Goal: Task Accomplishment & Management: Manage account settings

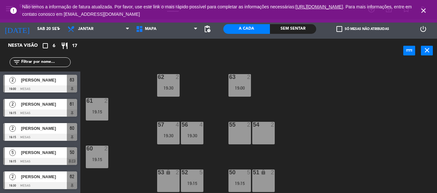
click at [421, 10] on icon "close" at bounding box center [424, 11] width 8 height 8
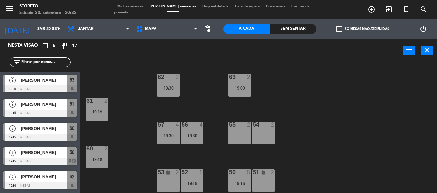
click at [140, 8] on span "Minhas reservas" at bounding box center [130, 7] width 32 height 4
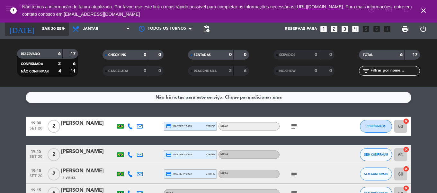
click at [39, 29] on input "Sáb 20 set" at bounding box center [66, 28] width 54 height 11
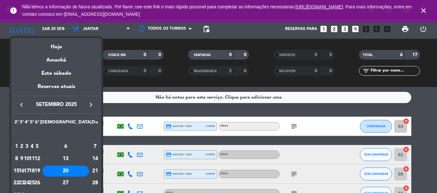
click at [86, 105] on button "keyboard_arrow_right" at bounding box center [91, 104] width 12 height 8
click at [29, 145] on div "1" at bounding box center [26, 146] width 5 height 11
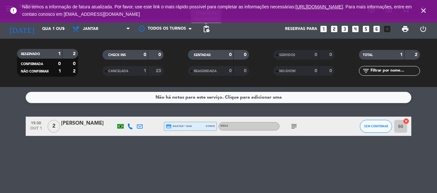
click at [207, 28] on span "pending_actions" at bounding box center [206, 29] width 8 height 8
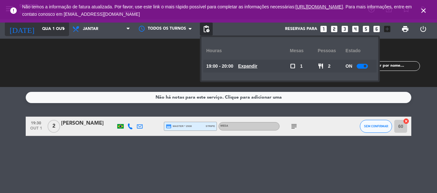
click at [39, 32] on input "Qua 1 out" at bounding box center [66, 28] width 54 height 11
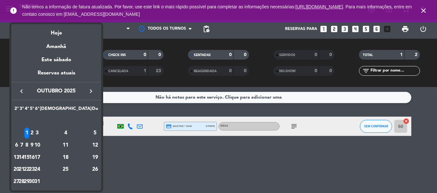
click at [88, 87] on icon "keyboard_arrow_right" at bounding box center [91, 91] width 8 height 8
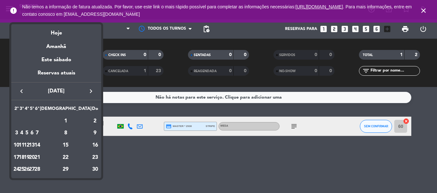
click at [19, 87] on icon "keyboard_arrow_left" at bounding box center [22, 91] width 8 height 8
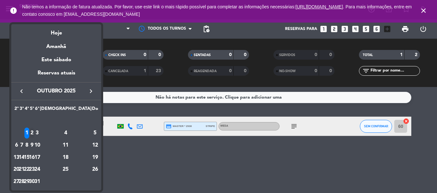
click at [34, 133] on div "2" at bounding box center [32, 132] width 5 height 11
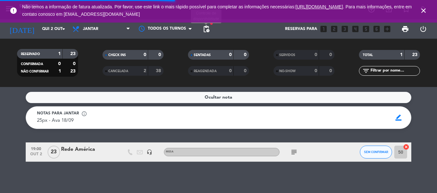
click at [205, 30] on span "pending_actions" at bounding box center [206, 29] width 8 height 8
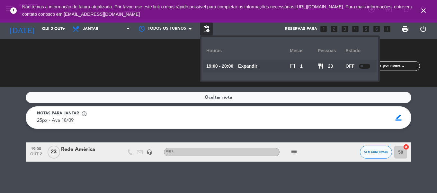
click at [205, 30] on span "pending_actions" at bounding box center [206, 29] width 8 height 8
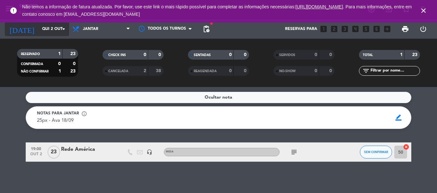
click at [44, 25] on input "Qui 2 out" at bounding box center [66, 28] width 54 height 11
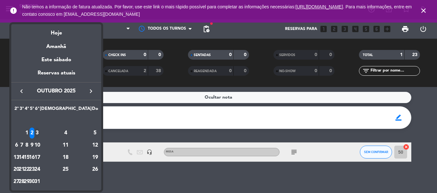
click at [40, 132] on div "3" at bounding box center [37, 132] width 5 height 11
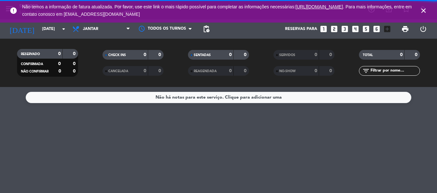
click at [210, 32] on span "pending_actions" at bounding box center [206, 28] width 13 height 13
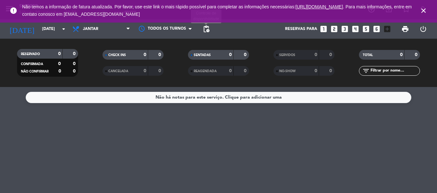
click at [207, 28] on span "pending_actions" at bounding box center [206, 29] width 8 height 8
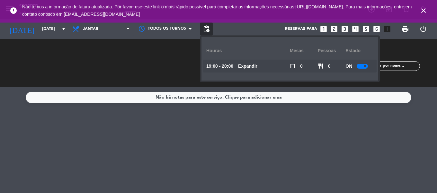
click at [366, 64] on div at bounding box center [362, 66] width 11 height 5
click at [39, 29] on input "[DATE]" at bounding box center [66, 28] width 54 height 11
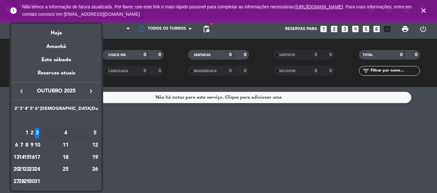
click at [80, 134] on div "4" at bounding box center [65, 132] width 47 height 11
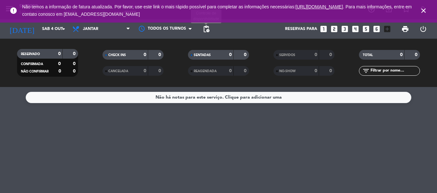
click at [207, 30] on span "pending_actions" at bounding box center [206, 29] width 8 height 8
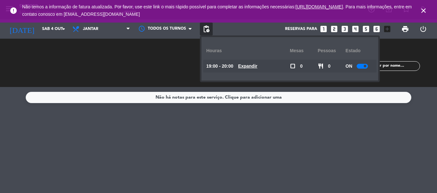
click at [365, 66] on span at bounding box center [365, 66] width 3 height 3
click at [40, 28] on input "Sáb 4 out" at bounding box center [66, 28] width 54 height 11
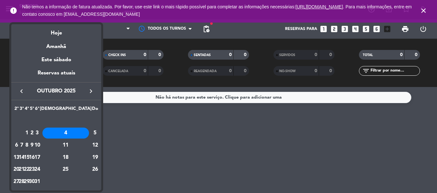
click at [24, 143] on div "7" at bounding box center [21, 144] width 5 height 11
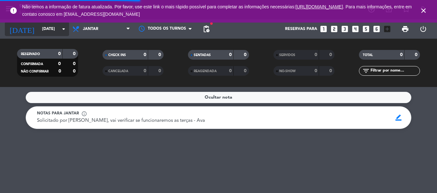
click at [39, 28] on input "[DATE]" at bounding box center [66, 28] width 54 height 11
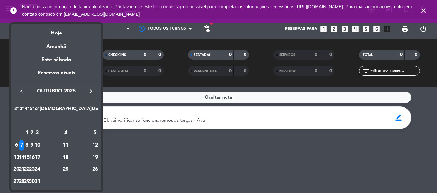
click at [29, 142] on div "8" at bounding box center [26, 144] width 5 height 11
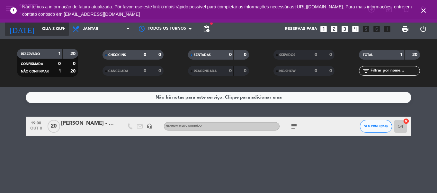
click at [39, 25] on input "Qua 8 out" at bounding box center [66, 28] width 54 height 11
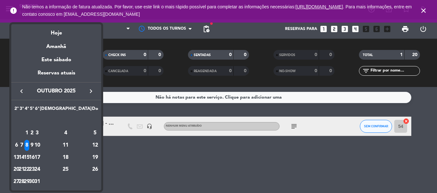
click at [34, 142] on div "9" at bounding box center [32, 144] width 5 height 11
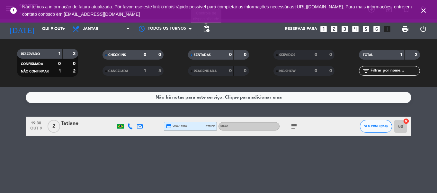
click at [207, 27] on span "pending_actions" at bounding box center [206, 29] width 8 height 8
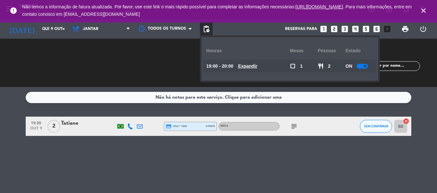
click at [365, 68] on div "ON" at bounding box center [359, 65] width 28 height 13
click at [364, 65] on div at bounding box center [362, 66] width 11 height 5
click at [39, 25] on input "Qui 9 out" at bounding box center [66, 28] width 54 height 11
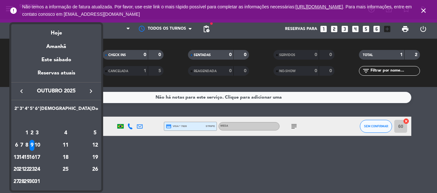
click at [40, 141] on div "10" at bounding box center [37, 144] width 5 height 11
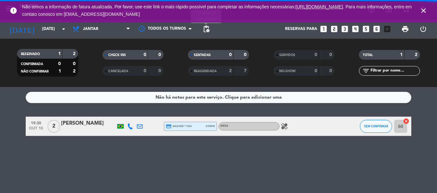
click at [207, 30] on span "pending_actions" at bounding box center [206, 29] width 8 height 8
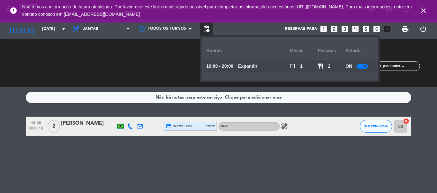
click at [363, 67] on div at bounding box center [362, 66] width 11 height 5
click at [39, 25] on input "[DATE]" at bounding box center [66, 28] width 54 height 11
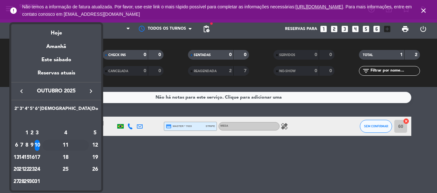
click at [81, 145] on div "11" at bounding box center [65, 144] width 47 height 11
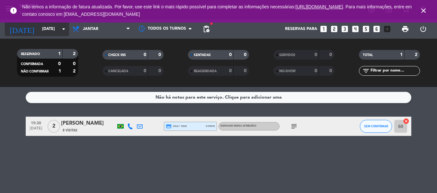
click at [45, 29] on input "[DATE]" at bounding box center [66, 28] width 54 height 11
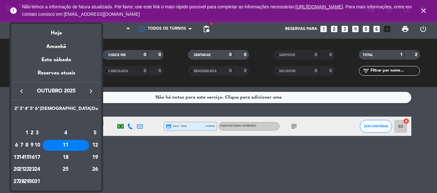
click at [24, 156] on div "14" at bounding box center [21, 157] width 5 height 11
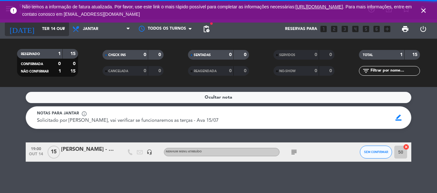
click at [49, 28] on input "Ter 14 out" at bounding box center [66, 28] width 54 height 11
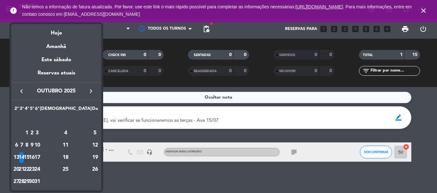
click at [29, 156] on div "15" at bounding box center [26, 157] width 5 height 11
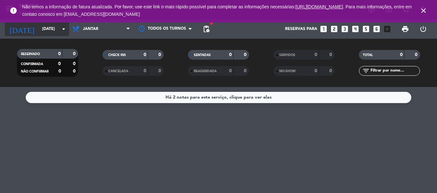
click at [45, 29] on input "[DATE]" at bounding box center [66, 28] width 54 height 11
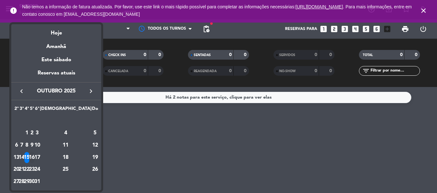
click at [34, 155] on div "16" at bounding box center [32, 157] width 5 height 11
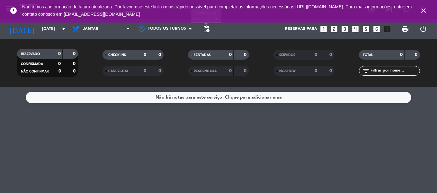
drag, startPoint x: 208, startPoint y: 29, endPoint x: 215, endPoint y: 30, distance: 6.6
click at [208, 29] on span "pending_actions" at bounding box center [206, 29] width 8 height 8
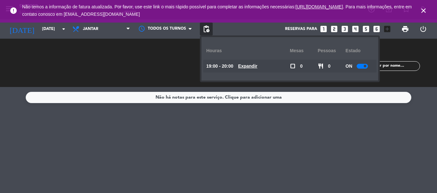
click at [373, 67] on div "ON" at bounding box center [359, 65] width 28 height 13
click at [361, 66] on div at bounding box center [362, 66] width 11 height 5
click at [39, 27] on input "[DATE]" at bounding box center [66, 28] width 54 height 11
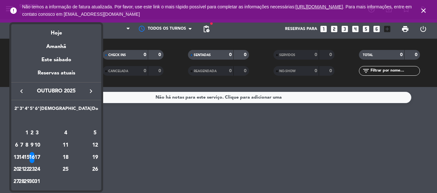
click at [40, 157] on div "17" at bounding box center [37, 157] width 5 height 11
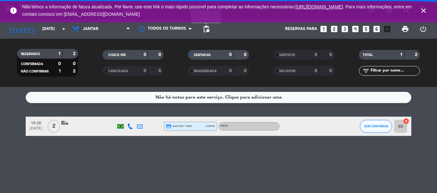
click at [206, 26] on span "pending_actions" at bounding box center [206, 29] width 8 height 8
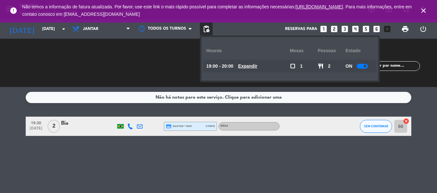
click at [365, 67] on div at bounding box center [362, 66] width 11 height 5
click at [39, 31] on input "[DATE]" at bounding box center [66, 28] width 54 height 11
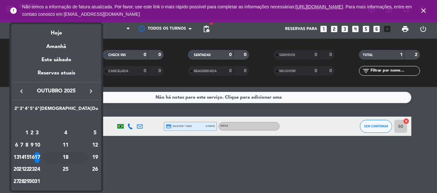
click at [80, 159] on div "18" at bounding box center [65, 157] width 47 height 11
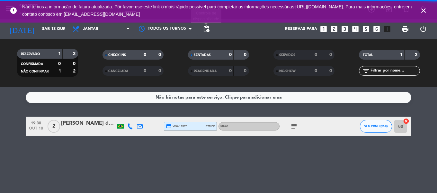
click at [208, 28] on span "pending_actions" at bounding box center [206, 29] width 8 height 8
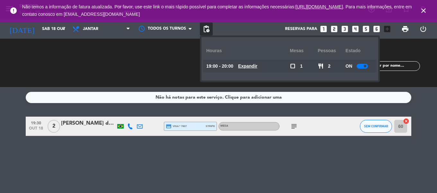
click at [363, 64] on div at bounding box center [362, 66] width 11 height 5
click at [39, 28] on input "Sáb 18 out" at bounding box center [66, 28] width 54 height 11
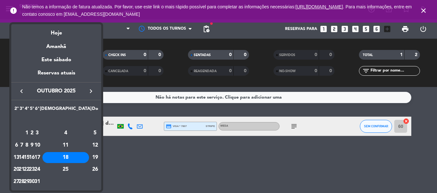
click at [24, 169] on div "21" at bounding box center [21, 169] width 5 height 11
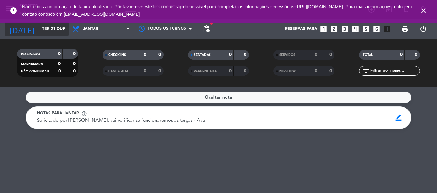
click at [41, 28] on input "Ter 21 out" at bounding box center [66, 28] width 54 height 11
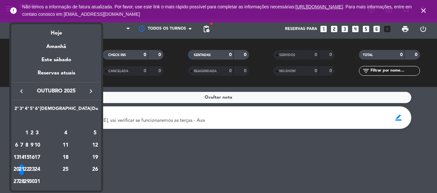
click at [29, 168] on div "22" at bounding box center [26, 169] width 5 height 11
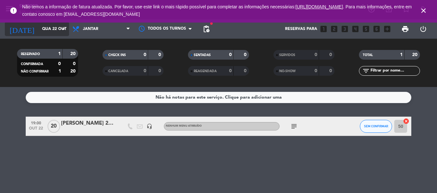
click at [39, 27] on input "Qua 22 out" at bounding box center [66, 28] width 54 height 11
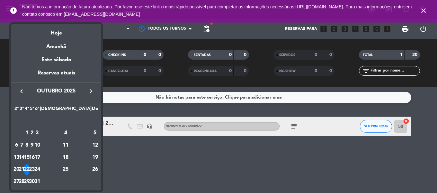
click at [34, 168] on div "23" at bounding box center [32, 169] width 5 height 11
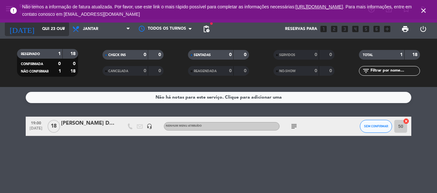
click at [39, 31] on input "Qui 23 out" at bounding box center [66, 28] width 54 height 11
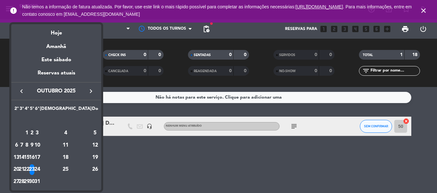
click at [34, 132] on div "2" at bounding box center [32, 132] width 5 height 11
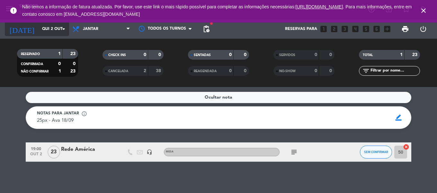
click at [39, 29] on input "Qui 2 out" at bounding box center [66, 28] width 54 height 11
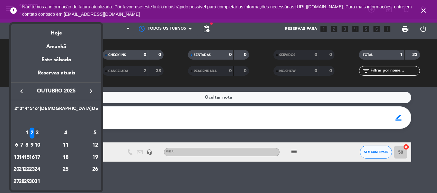
click at [40, 136] on div "3" at bounding box center [37, 132] width 5 height 11
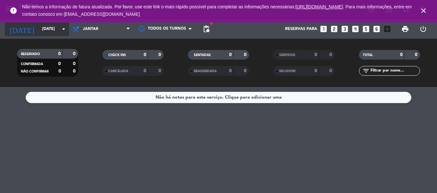
click at [39, 33] on input "[DATE]" at bounding box center [66, 28] width 54 height 11
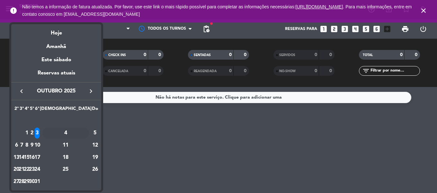
click at [80, 134] on div "4" at bounding box center [65, 132] width 47 height 11
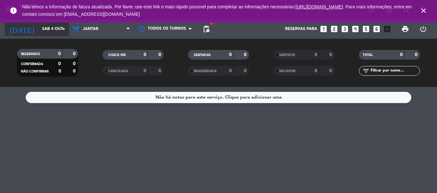
click at [39, 30] on input "Sáb 4 out" at bounding box center [66, 28] width 54 height 11
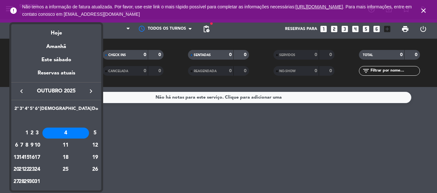
click at [24, 145] on div "7" at bounding box center [21, 144] width 5 height 11
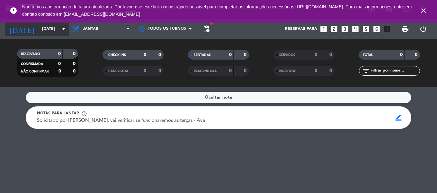
click at [41, 24] on input "[DATE]" at bounding box center [66, 28] width 54 height 11
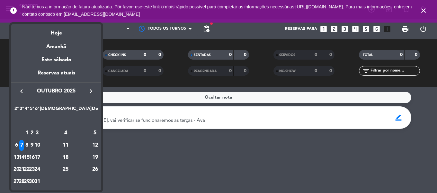
click at [29, 144] on div "8" at bounding box center [26, 144] width 5 height 11
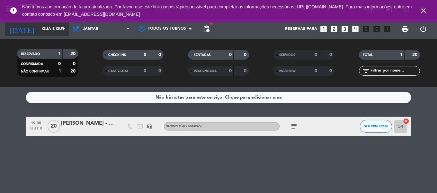
click at [39, 24] on input "Qua 8 out" at bounding box center [66, 28] width 54 height 11
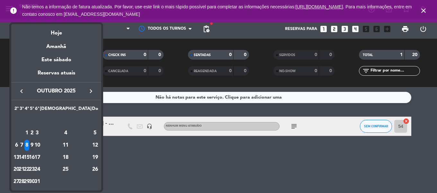
click at [34, 146] on div "9" at bounding box center [32, 144] width 5 height 11
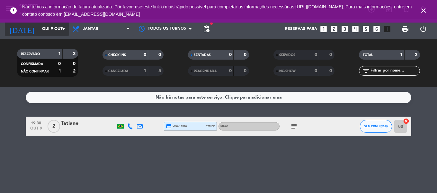
click at [35, 35] on div "[DATE] [DATE] arrow_drop_down" at bounding box center [37, 29] width 64 height 14
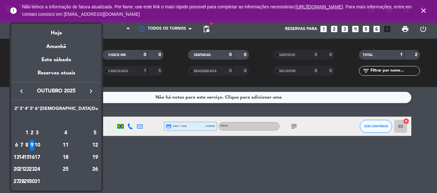
click at [40, 145] on div "10" at bounding box center [37, 144] width 5 height 11
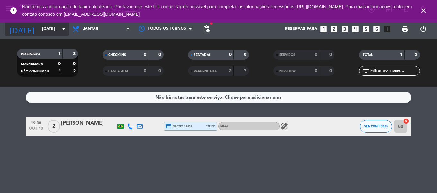
click at [39, 27] on input "[DATE]" at bounding box center [66, 28] width 54 height 11
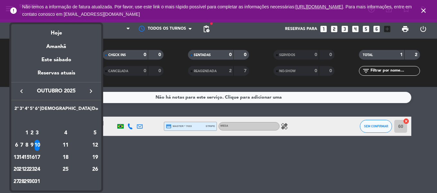
click at [34, 145] on div "9" at bounding box center [32, 144] width 5 height 11
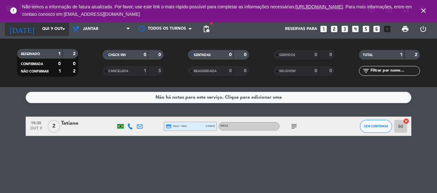
click at [39, 30] on input "Qui 9 out" at bounding box center [66, 28] width 54 height 11
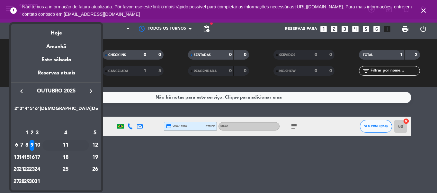
click at [82, 144] on div "11" at bounding box center [65, 144] width 47 height 11
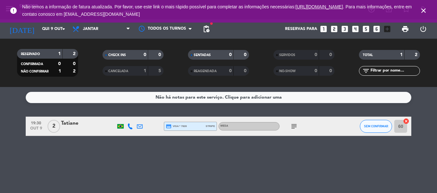
type input "[DATE]"
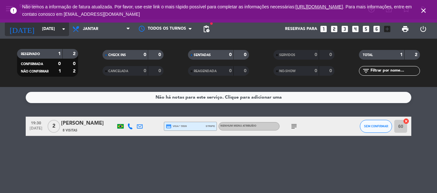
click at [20, 23] on icon "[DATE]" at bounding box center [22, 29] width 34 height 14
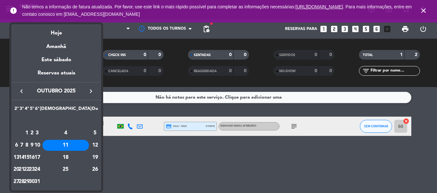
click at [156, 169] on div at bounding box center [218, 96] width 437 height 193
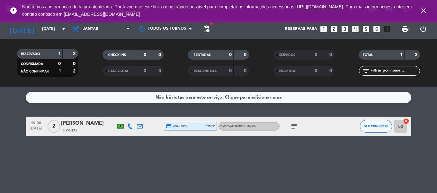
click at [81, 123] on div "[PERSON_NAME]" at bounding box center [88, 123] width 55 height 8
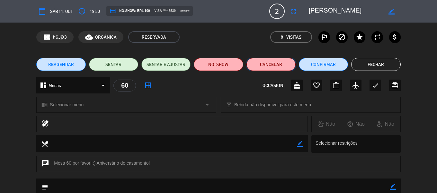
click at [258, 60] on button "Cancelar" at bounding box center [271, 64] width 49 height 13
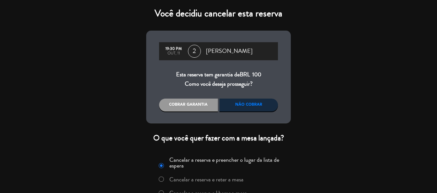
click at [160, 180] on input "Cancelar a reserva e reter a mesa" at bounding box center [161, 178] width 4 height 4
radio input "true"
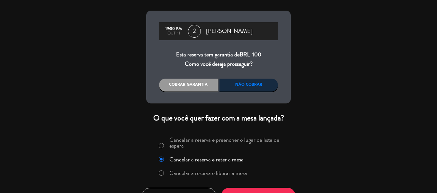
scroll to position [41, 0]
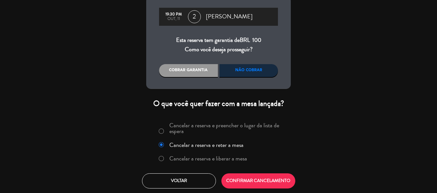
click at [162, 160] on div at bounding box center [161, 158] width 5 height 5
click at [293, 180] on button "CONFIRMAR CANCELAMENTO" at bounding box center [258, 180] width 74 height 15
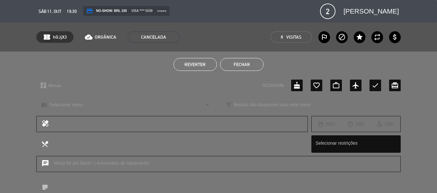
click at [241, 66] on button "Fechar" at bounding box center [241, 64] width 43 height 13
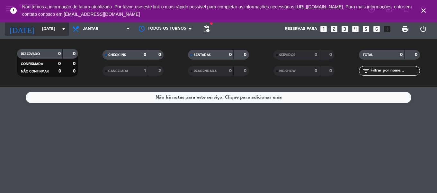
click at [39, 26] on input "[DATE]" at bounding box center [66, 28] width 54 height 11
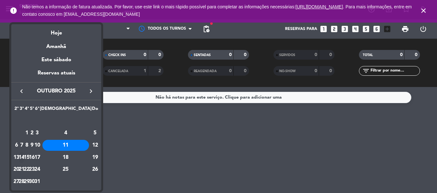
click at [24, 155] on div "14" at bounding box center [21, 157] width 5 height 11
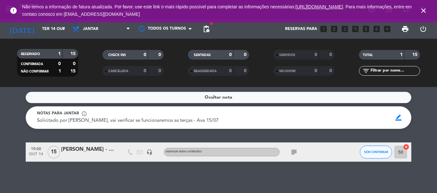
click at [296, 157] on div "subject" at bounding box center [309, 151] width 58 height 19
click at [296, 152] on icon "subject" at bounding box center [294, 152] width 8 height 8
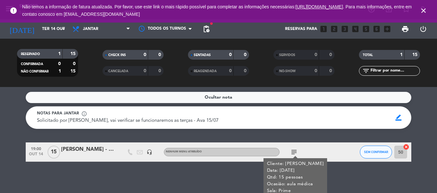
click at [296, 152] on icon "subject" at bounding box center [294, 152] width 8 height 8
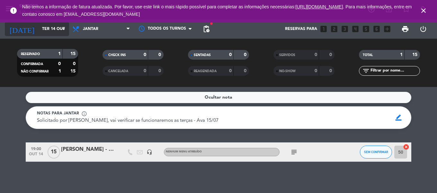
click at [39, 34] on input "Ter 14 out" at bounding box center [66, 28] width 54 height 11
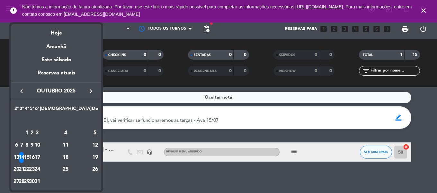
click at [34, 155] on div "16" at bounding box center [32, 157] width 5 height 11
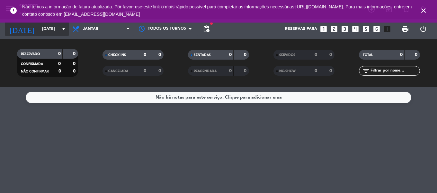
click at [48, 28] on input "[DATE]" at bounding box center [66, 28] width 54 height 11
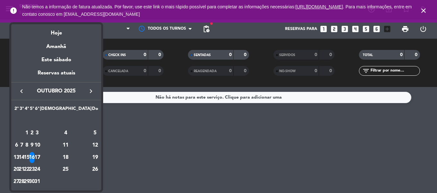
click at [40, 156] on div "17" at bounding box center [37, 157] width 5 height 11
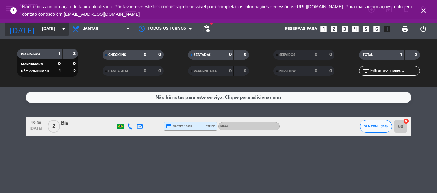
click at [39, 28] on input "[DATE]" at bounding box center [66, 28] width 54 height 11
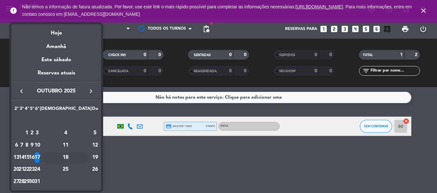
click at [82, 158] on div "18" at bounding box center [65, 157] width 47 height 11
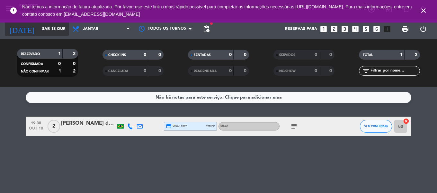
click at [39, 31] on input "Sáb 18 out" at bounding box center [66, 28] width 54 height 11
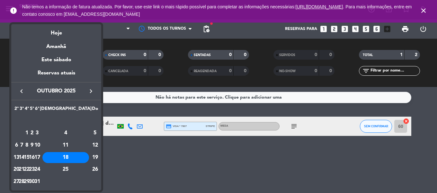
click at [24, 168] on div "21" at bounding box center [21, 169] width 5 height 11
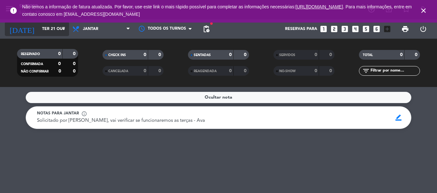
click at [41, 29] on input "Ter 21 out" at bounding box center [66, 28] width 54 height 11
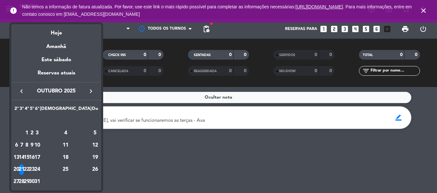
click at [29, 167] on div "22" at bounding box center [26, 169] width 5 height 11
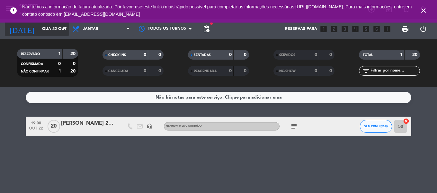
click at [39, 28] on input "Qua 22 out" at bounding box center [66, 28] width 54 height 11
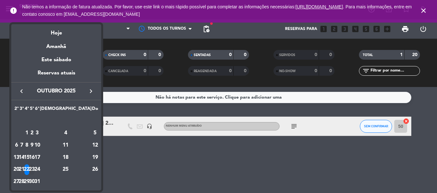
click at [34, 166] on div "23" at bounding box center [32, 169] width 5 height 11
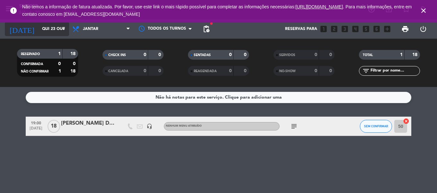
click at [43, 29] on input "Qui 23 out" at bounding box center [66, 28] width 54 height 11
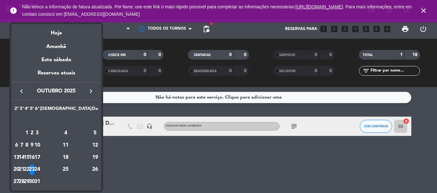
click at [40, 164] on div "24" at bounding box center [37, 169] width 5 height 11
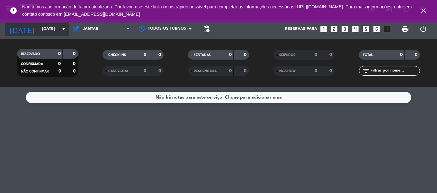
click at [51, 27] on input "[DATE]" at bounding box center [66, 28] width 54 height 11
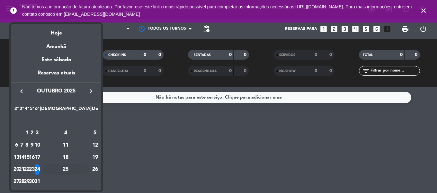
click at [79, 165] on div "25" at bounding box center [65, 169] width 47 height 11
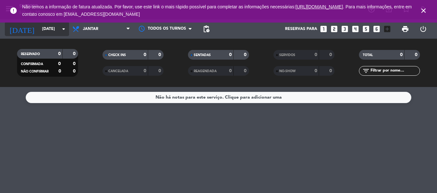
click at [39, 30] on input "[DATE]" at bounding box center [66, 28] width 54 height 11
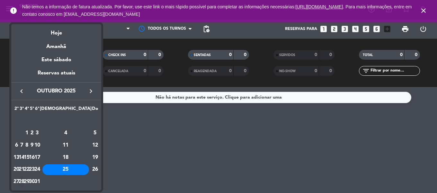
click at [24, 184] on div "28" at bounding box center [21, 181] width 5 height 11
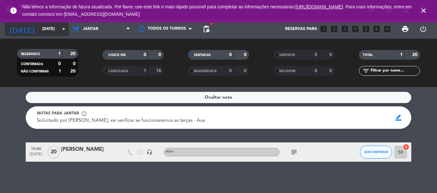
click at [41, 27] on input "[DATE]" at bounding box center [66, 28] width 54 height 11
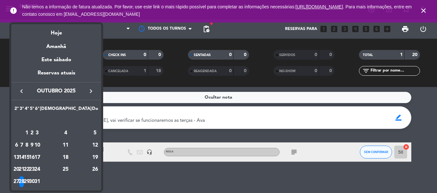
click at [29, 181] on div "29" at bounding box center [26, 181] width 5 height 11
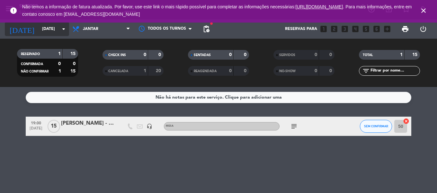
click at [39, 27] on input "[DATE]" at bounding box center [66, 28] width 54 height 11
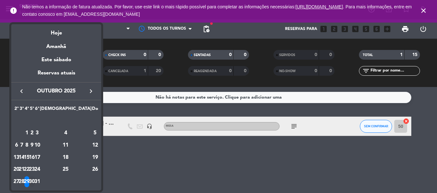
click at [34, 181] on div "30" at bounding box center [32, 181] width 5 height 11
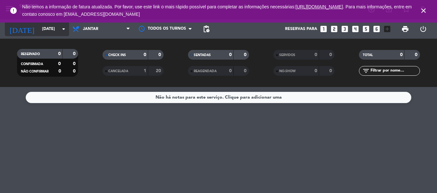
click at [42, 30] on input "[DATE]" at bounding box center [66, 28] width 54 height 11
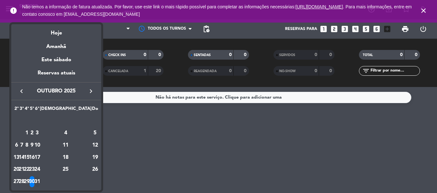
click at [40, 179] on div "31" at bounding box center [37, 181] width 5 height 11
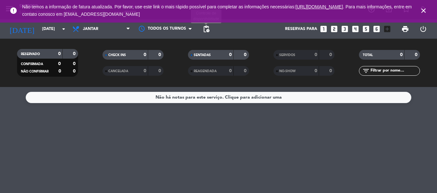
click at [207, 28] on span "pending_actions" at bounding box center [206, 29] width 8 height 8
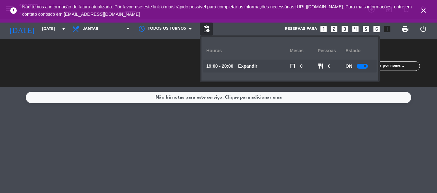
click at [368, 66] on div at bounding box center [362, 66] width 11 height 5
click at [43, 28] on input "[DATE]" at bounding box center [66, 28] width 54 height 11
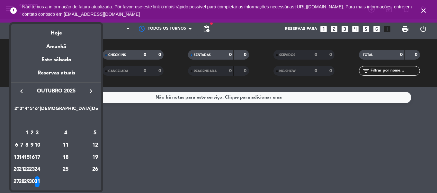
click at [34, 179] on div "30" at bounding box center [32, 181] width 5 height 11
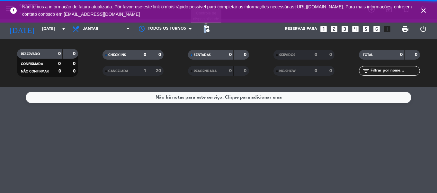
click at [205, 29] on span "pending_actions" at bounding box center [206, 29] width 8 height 8
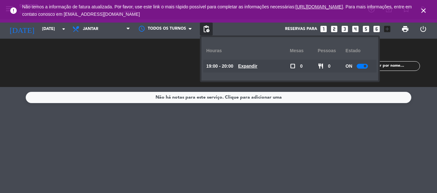
click at [363, 65] on div at bounding box center [362, 66] width 11 height 5
click at [39, 30] on input "[DATE]" at bounding box center [66, 28] width 54 height 11
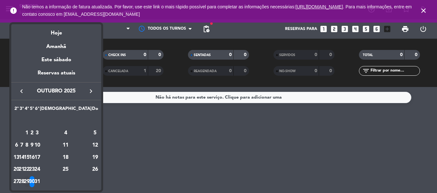
click at [29, 178] on div "29" at bounding box center [26, 181] width 5 height 11
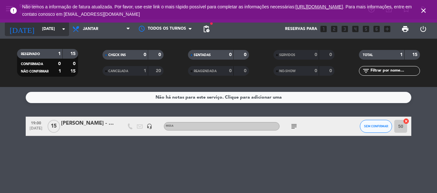
click at [39, 32] on input "[DATE]" at bounding box center [66, 28] width 54 height 11
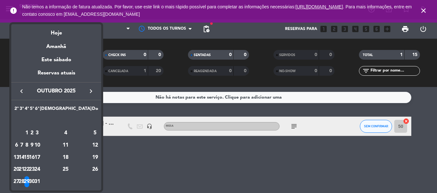
click at [24, 178] on div "28" at bounding box center [21, 181] width 5 height 11
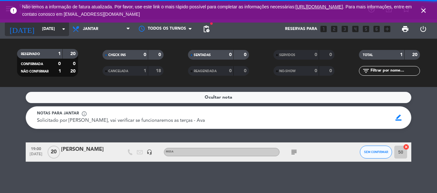
click at [44, 26] on input "[DATE]" at bounding box center [66, 28] width 54 height 11
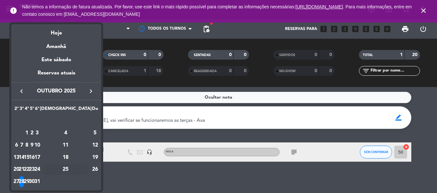
click at [77, 169] on div "25" at bounding box center [65, 169] width 47 height 11
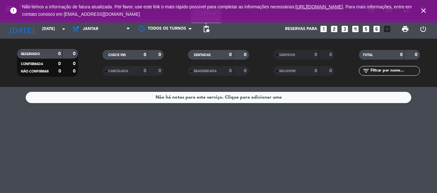
click at [209, 27] on span "pending_actions" at bounding box center [206, 29] width 8 height 8
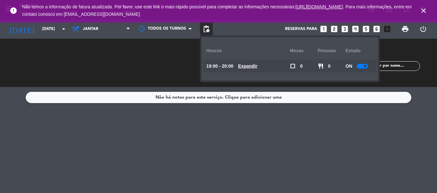
click at [365, 67] on div at bounding box center [362, 66] width 11 height 5
click at [43, 27] on input "[DATE]" at bounding box center [66, 28] width 54 height 11
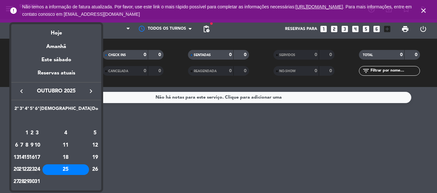
click at [40, 165] on div "24" at bounding box center [37, 169] width 5 height 11
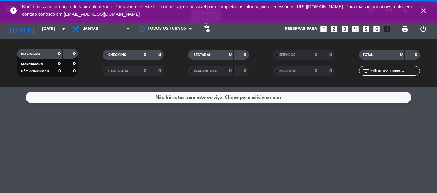
click at [207, 29] on span "pending_actions" at bounding box center [206, 29] width 8 height 8
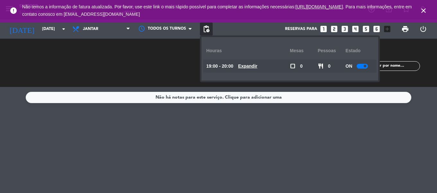
click at [364, 63] on div "ON" at bounding box center [359, 65] width 28 height 13
click at [364, 69] on div "ON" at bounding box center [359, 65] width 28 height 13
click at [364, 67] on div at bounding box center [362, 66] width 11 height 5
click at [42, 33] on input "[DATE]" at bounding box center [66, 28] width 54 height 11
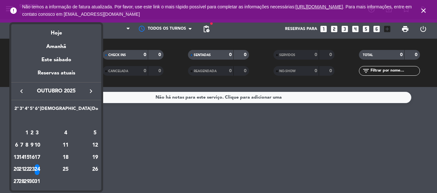
click at [34, 167] on div "23" at bounding box center [32, 169] width 5 height 11
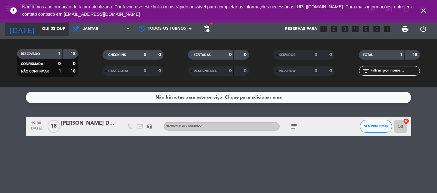
click at [39, 29] on input "Qui 23 out" at bounding box center [66, 28] width 54 height 11
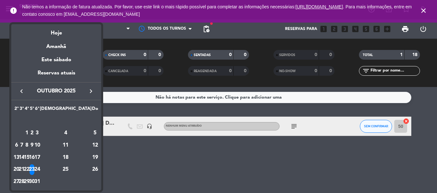
click at [29, 169] on div "22" at bounding box center [26, 169] width 5 height 11
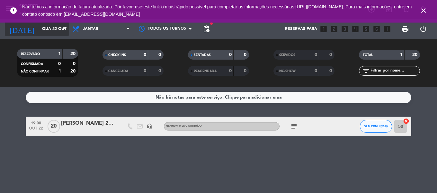
click at [39, 31] on input "Qua 22 out" at bounding box center [66, 28] width 54 height 11
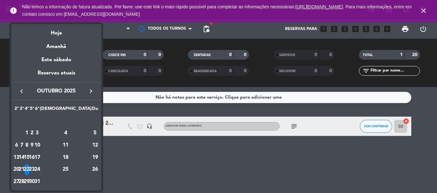
click at [24, 167] on div "21" at bounding box center [21, 169] width 5 height 11
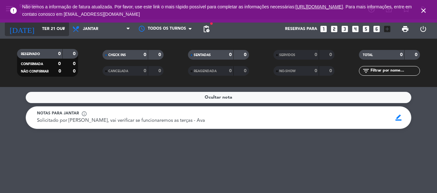
click at [39, 25] on input "Ter 21 out" at bounding box center [66, 28] width 54 height 11
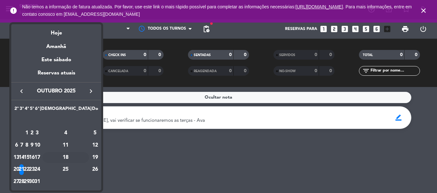
click at [83, 154] on div "18" at bounding box center [65, 157] width 47 height 11
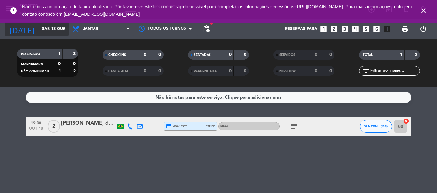
drag, startPoint x: 46, startPoint y: 20, endPoint x: 44, endPoint y: 31, distance: 11.2
click at [45, 23] on div "menu [PERSON_NAME] 20. setembro - 20:49 Minhas reservas Mesas semeadas Disponib…" at bounding box center [218, 96] width 437 height 193
click at [44, 26] on input "Sáb 18 out" at bounding box center [66, 28] width 54 height 11
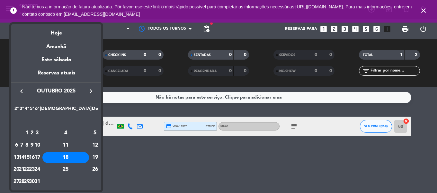
click at [90, 89] on icon "keyboard_arrow_right" at bounding box center [91, 91] width 8 height 8
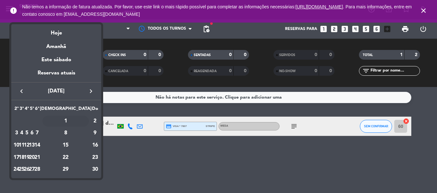
click at [81, 120] on div "1" at bounding box center [65, 120] width 47 height 11
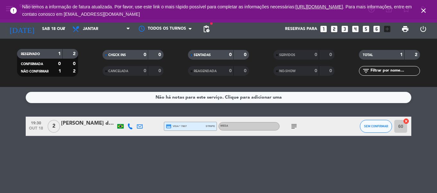
type input "[DATE]"
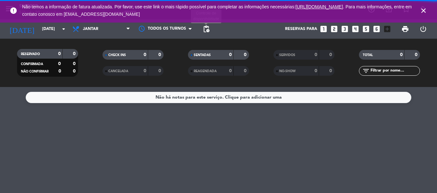
click at [206, 27] on span "pending_actions" at bounding box center [206, 29] width 8 height 8
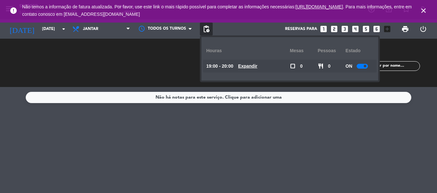
click at [360, 64] on div at bounding box center [362, 66] width 11 height 5
